Goal: Book appointment/travel/reservation

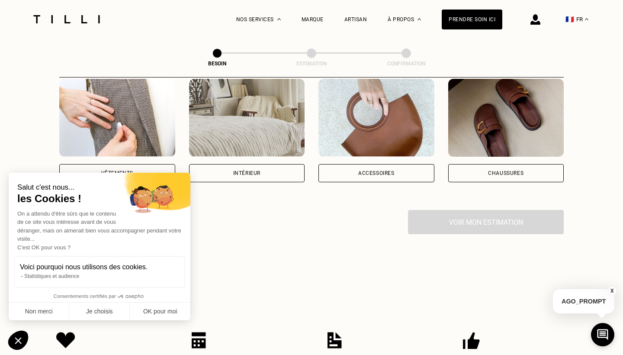
scroll to position [216, 0]
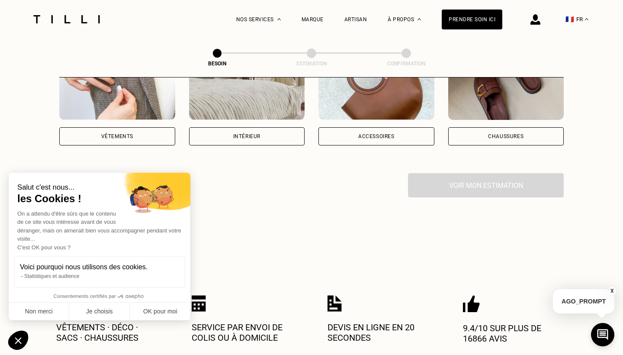
click at [131, 129] on div "Vêtements" at bounding box center [117, 136] width 116 height 18
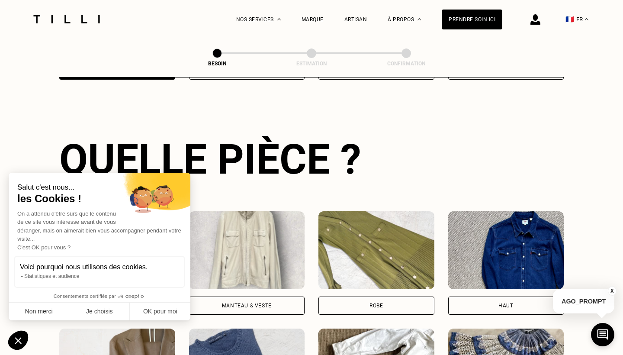
click at [54, 311] on button "Non merci" at bounding box center [39, 311] width 61 height 18
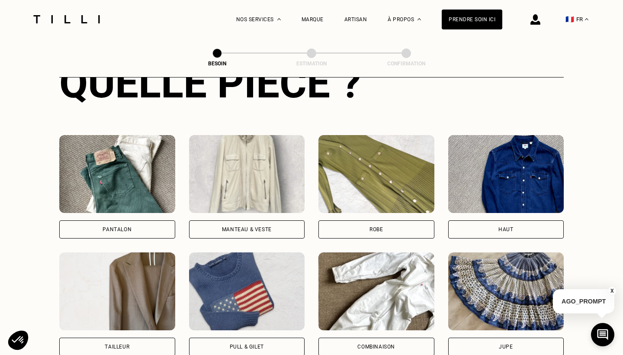
scroll to position [370, 0]
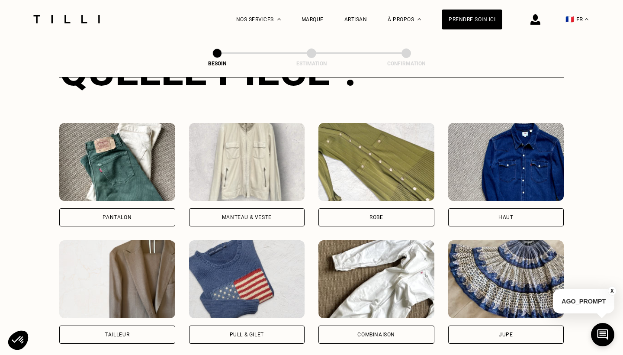
click at [134, 209] on div "Pantalon" at bounding box center [117, 217] width 116 height 18
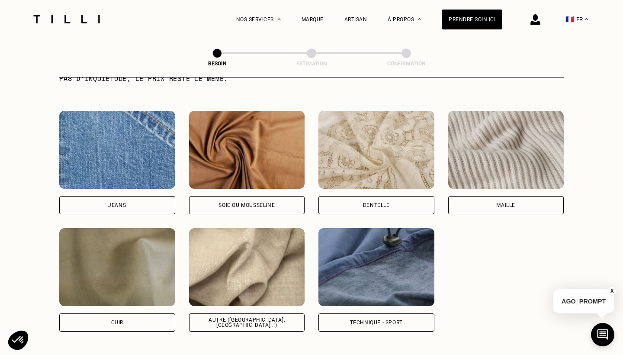
scroll to position [909, 0]
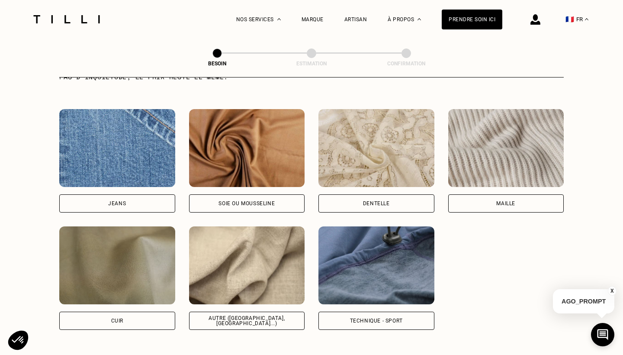
click at [262, 315] on div "Autre ([GEOGRAPHIC_DATA], [GEOGRAPHIC_DATA]...)" at bounding box center [247, 320] width 116 height 18
select select "FR"
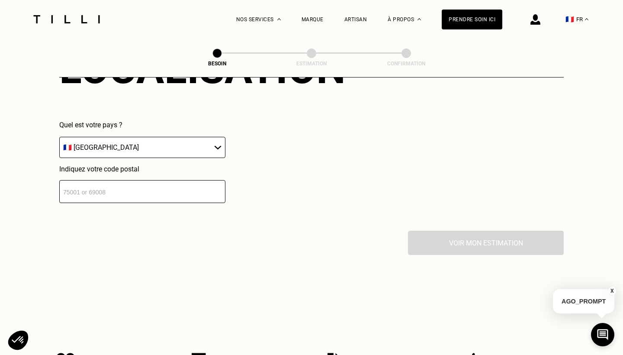
scroll to position [1262, 0]
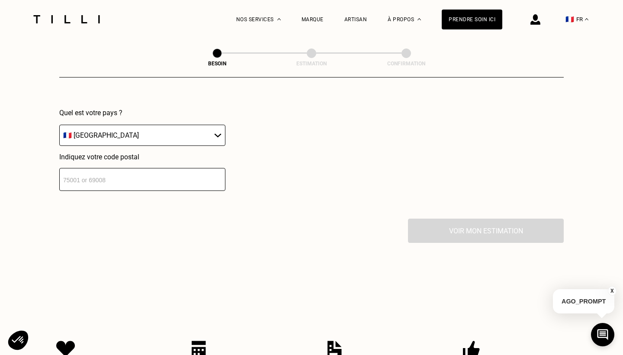
click at [156, 168] on input "number" at bounding box center [142, 179] width 166 height 23
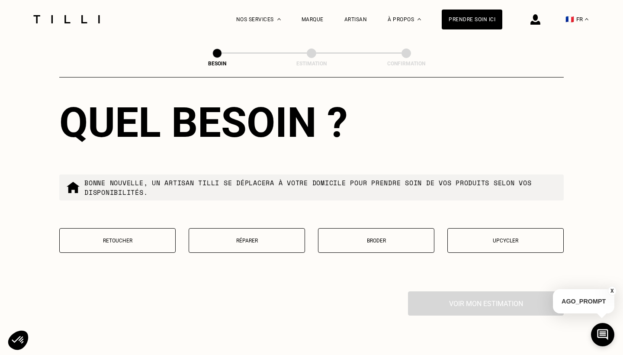
scroll to position [1411, 0]
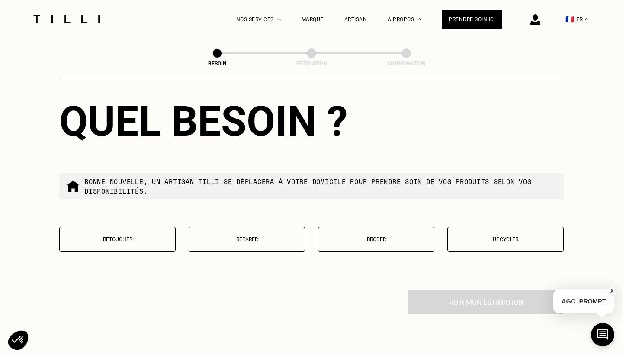
type input "75001"
click at [139, 236] on p "Retoucher" at bounding box center [117, 239] width 107 height 6
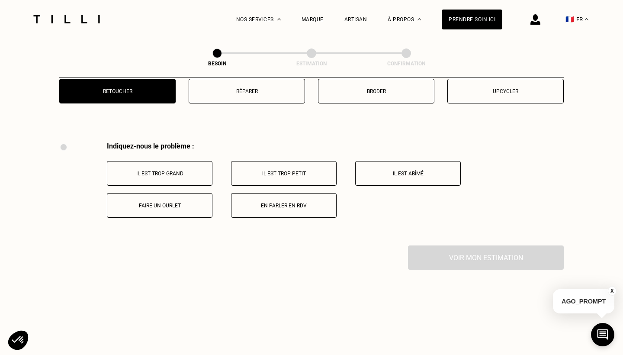
scroll to position [1557, 0]
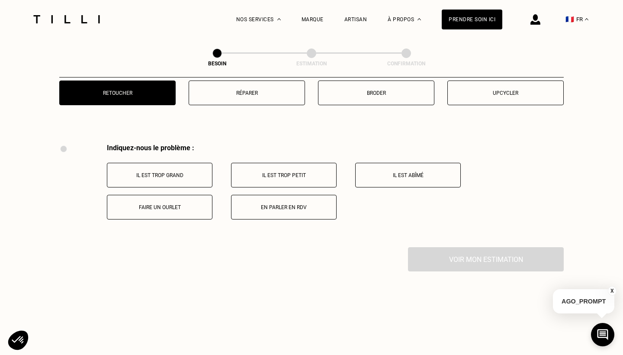
click at [183, 163] on button "Il est trop grand" at bounding box center [160, 175] width 106 height 25
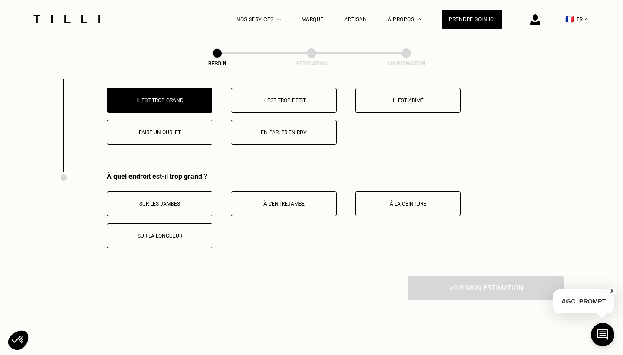
click at [177, 129] on p "Faire un ourlet" at bounding box center [160, 132] width 96 height 6
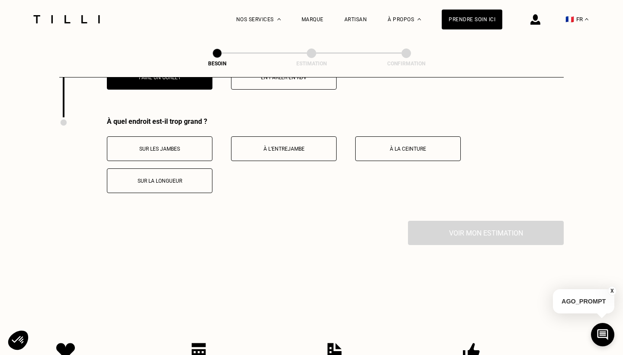
scroll to position [1700, 0]
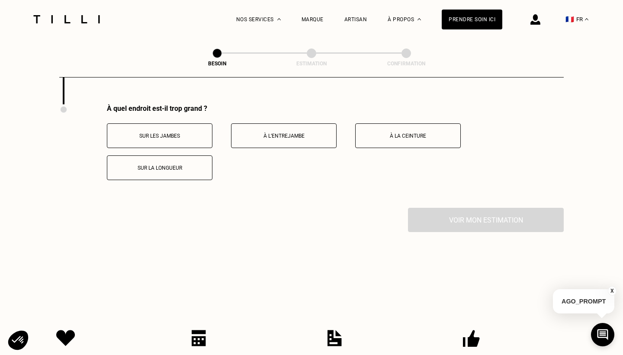
click at [396, 133] on p "À la ceinture" at bounding box center [408, 136] width 96 height 6
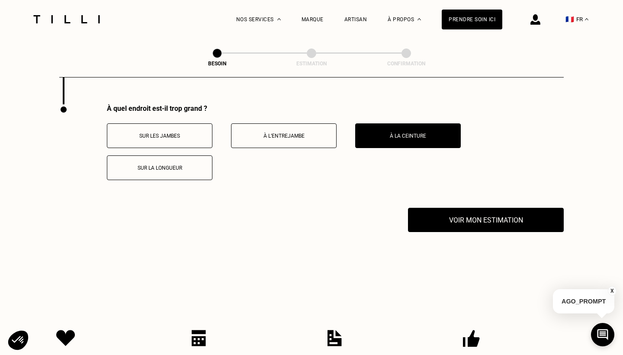
click at [146, 155] on button "Sur la longueur" at bounding box center [160, 167] width 106 height 25
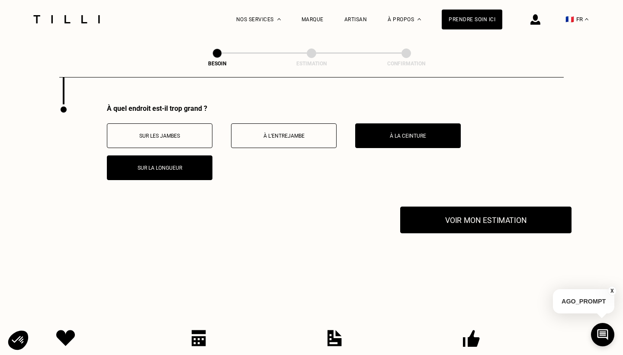
click at [454, 215] on button "Voir mon estimation" at bounding box center [485, 219] width 171 height 27
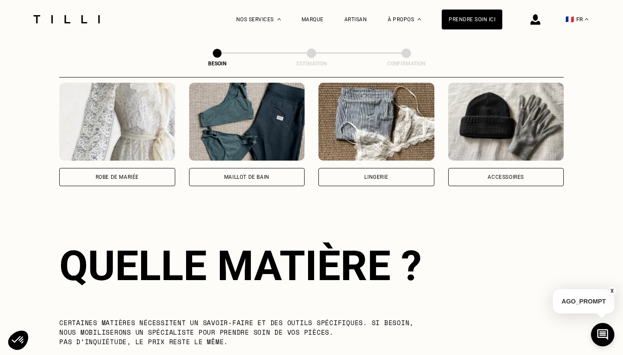
scroll to position [556, 0]
